Goal: Use online tool/utility: Use online tool/utility

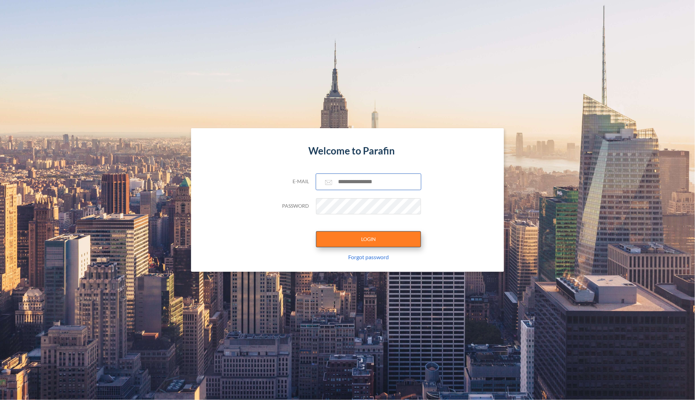
type input "**********"
click at [392, 242] on button "LOGIN" at bounding box center [368, 239] width 105 height 16
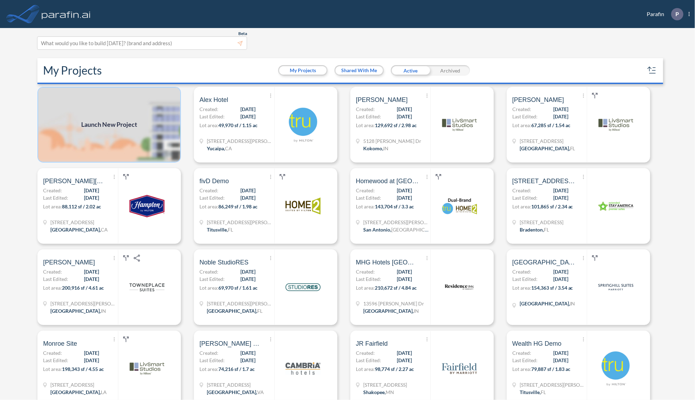
click at [142, 130] on img at bounding box center [108, 125] width 143 height 76
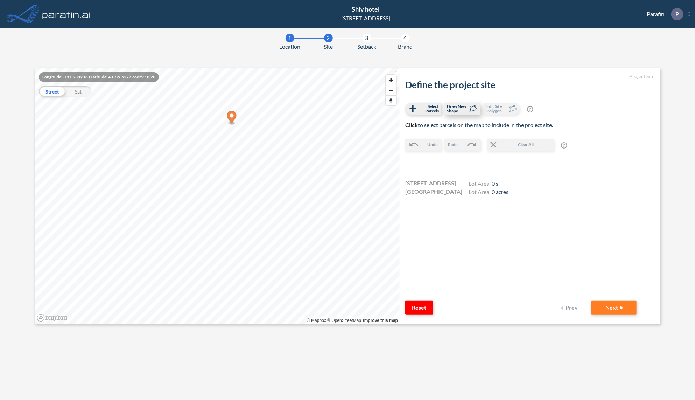
click at [462, 111] on span "Draw New Shape" at bounding box center [457, 108] width 21 height 9
click at [415, 111] on icon at bounding box center [413, 108] width 10 height 10
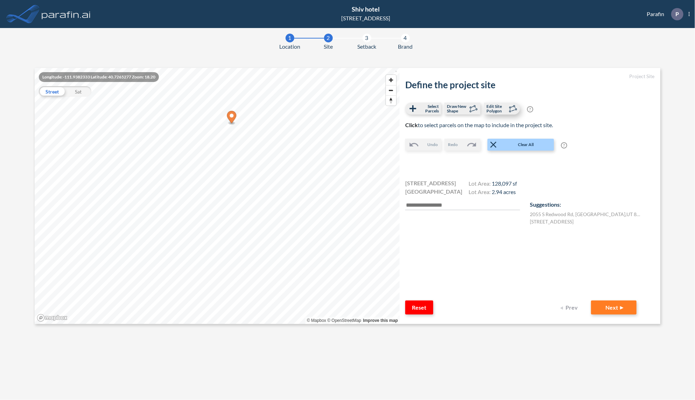
click at [505, 111] on span "Edit Site Polygon" at bounding box center [496, 108] width 21 height 9
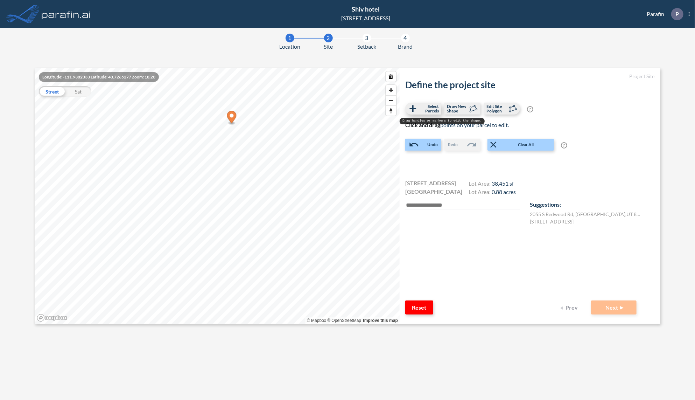
click at [427, 108] on span "Select Parcels" at bounding box center [428, 108] width 21 height 9
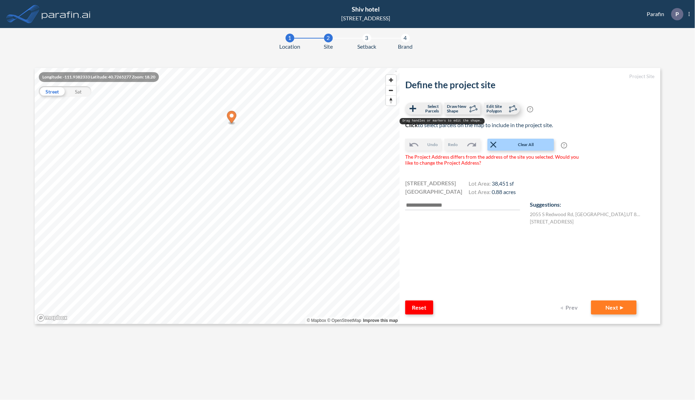
click at [511, 105] on icon at bounding box center [512, 108] width 10 height 10
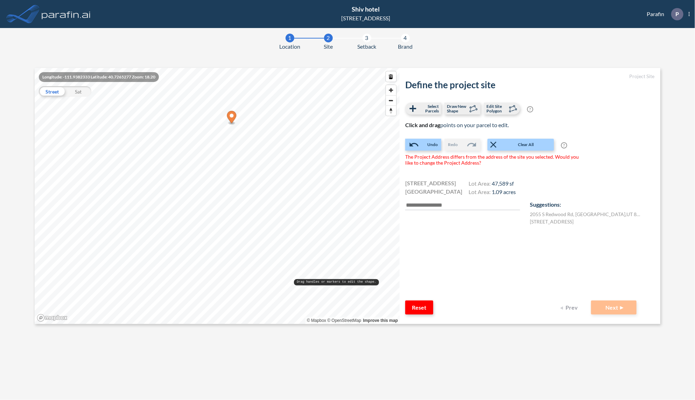
click at [323, 284] on div "Longitude: -111.9382333 Latitude: 40.7265277 Zoom: 18.20 Street Sat © Mapbox © …" at bounding box center [217, 196] width 365 height 256
click at [336, 281] on div "Longitude: -111.9382333 Latitude: 40.7265277 Zoom: 18.20 Street Sat © Mapbox © …" at bounding box center [217, 196] width 365 height 256
click at [309, 279] on div "Longitude: -111.9382333 Latitude: 40.7265277 Zoom: 18.20 Street Sat © Mapbox © …" at bounding box center [217, 196] width 365 height 256
click at [432, 105] on span "Select Parcels" at bounding box center [428, 108] width 21 height 9
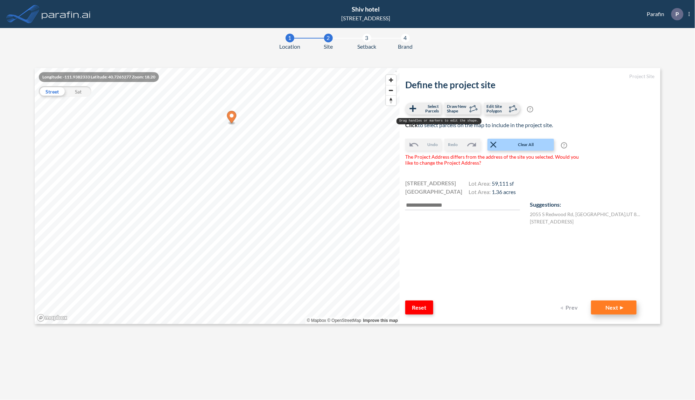
click at [620, 308] on button "Next" at bounding box center [613, 307] width 45 height 14
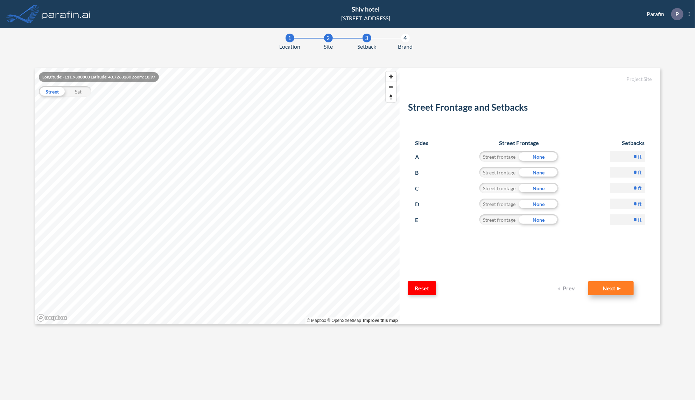
click at [609, 285] on button "Next" at bounding box center [610, 288] width 45 height 14
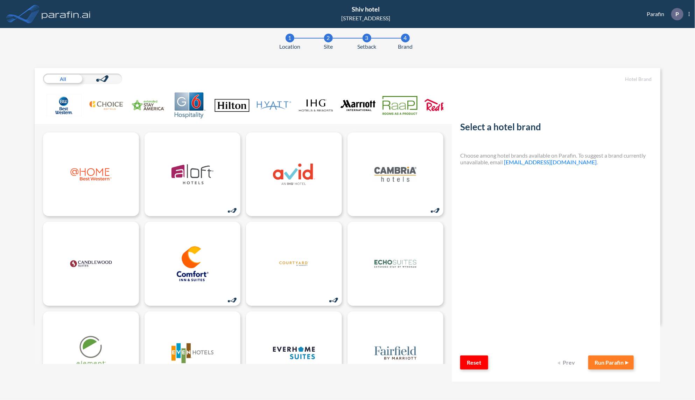
click at [273, 109] on img at bounding box center [273, 105] width 35 height 26
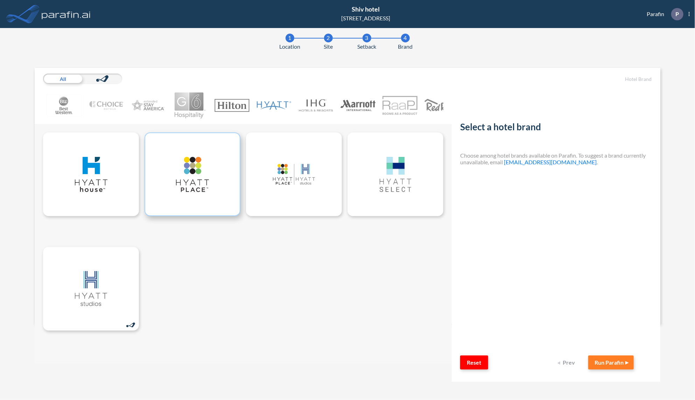
click at [210, 175] on img at bounding box center [192, 174] width 42 height 35
click at [614, 364] on button "Run Parafin" at bounding box center [610, 362] width 45 height 14
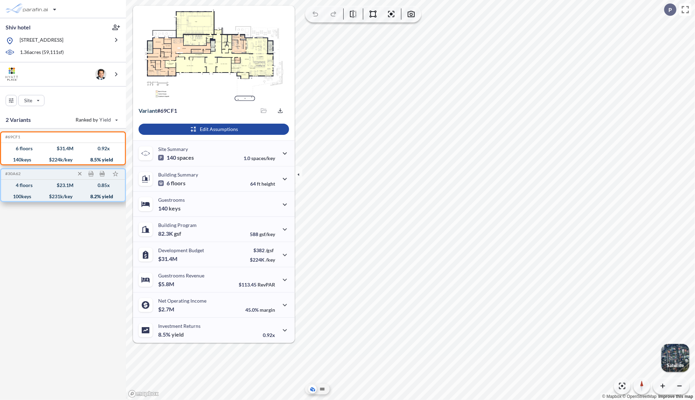
click at [20, 196] on div "100 keys" at bounding box center [22, 196] width 18 height 0
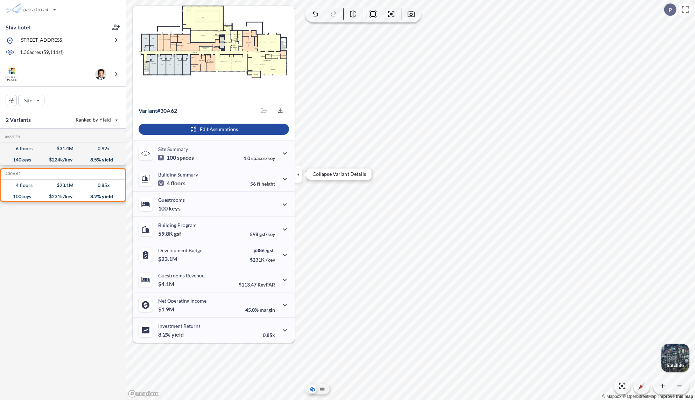
drag, startPoint x: 298, startPoint y: 178, endPoint x: 304, endPoint y: 185, distance: 9.0
click at [298, 178] on button "button" at bounding box center [299, 174] width 8 height 17
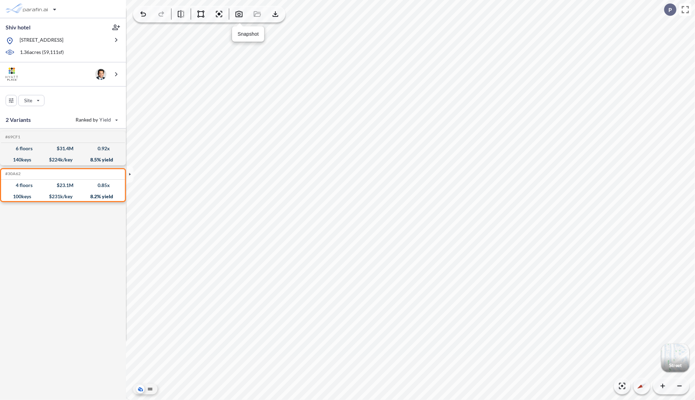
click at [237, 14] on icon "button" at bounding box center [239, 14] width 8 height 8
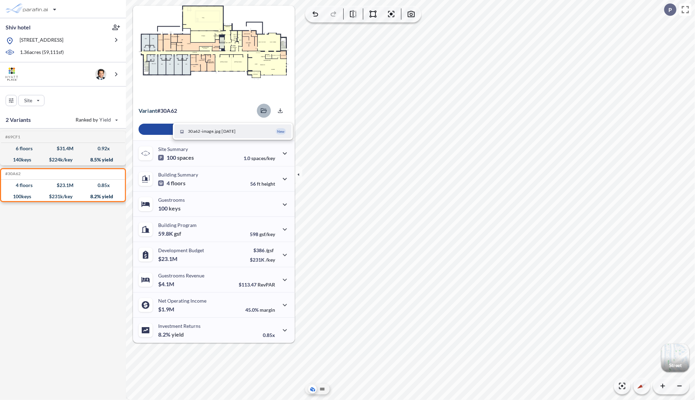
click at [266, 108] on icon "button" at bounding box center [264, 110] width 6 height 5
click at [265, 112] on icon "button" at bounding box center [264, 110] width 6 height 5
click at [231, 131] on span "30a62-image.jpg [DATE]" at bounding box center [212, 131] width 48 height 6
